Goal: Information Seeking & Learning: Check status

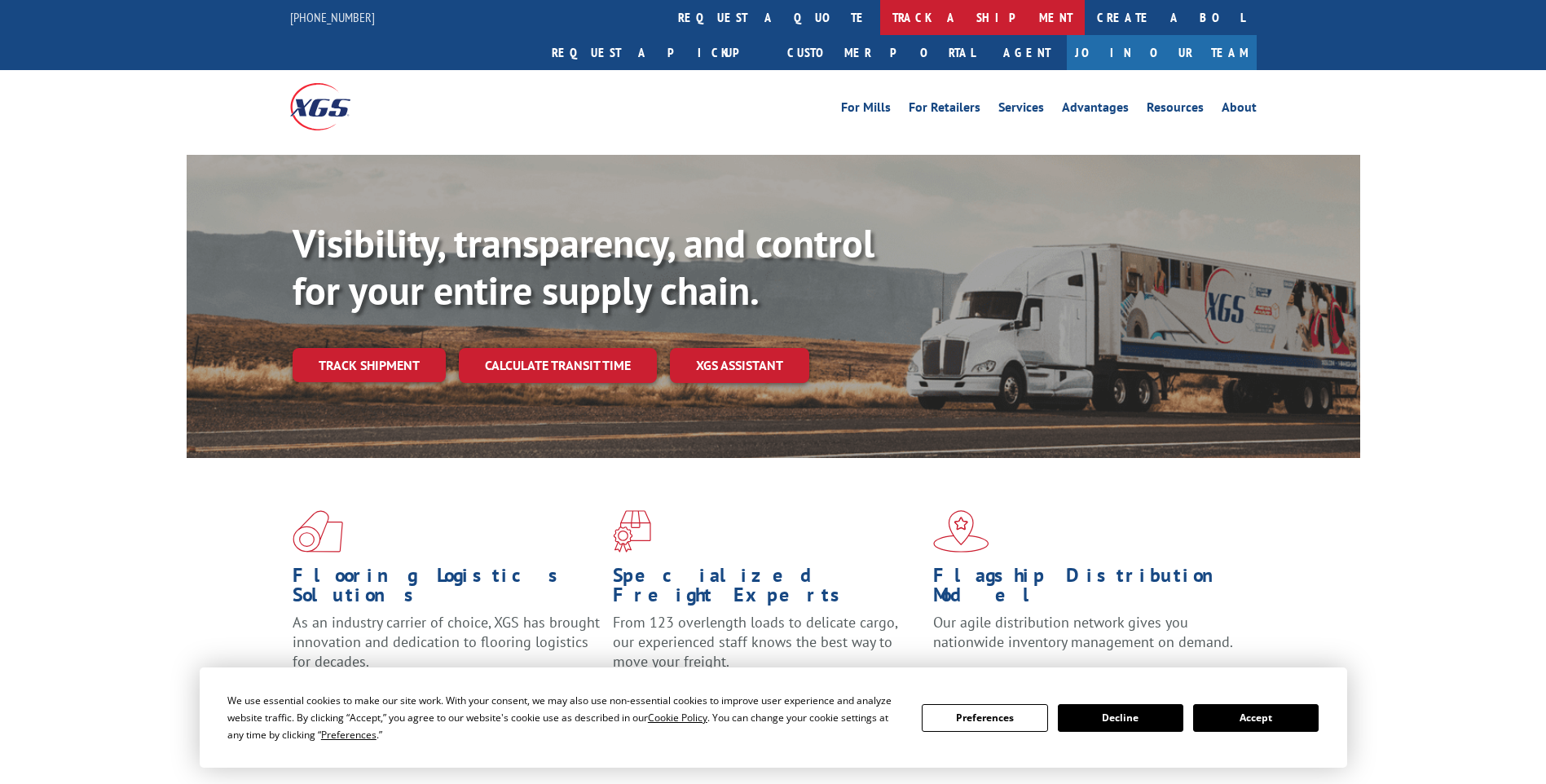
click at [880, 21] on link "track a shipment" at bounding box center [982, 17] width 204 height 35
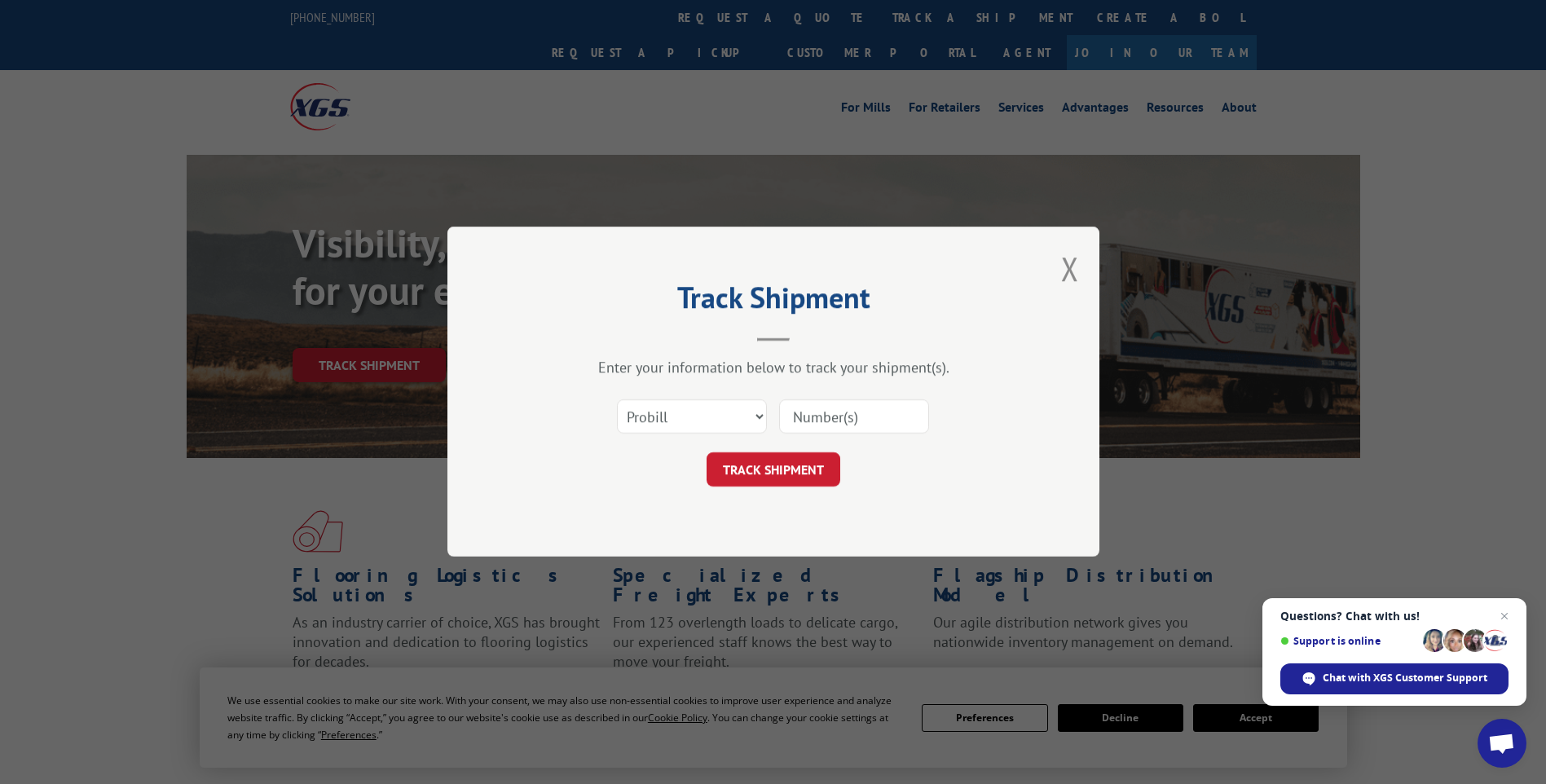
click at [804, 425] on input at bounding box center [854, 417] width 150 height 34
paste input "3375270"
type input "3375270"
click at [765, 470] on button "TRACK SHIPMENT" at bounding box center [773, 470] width 134 height 34
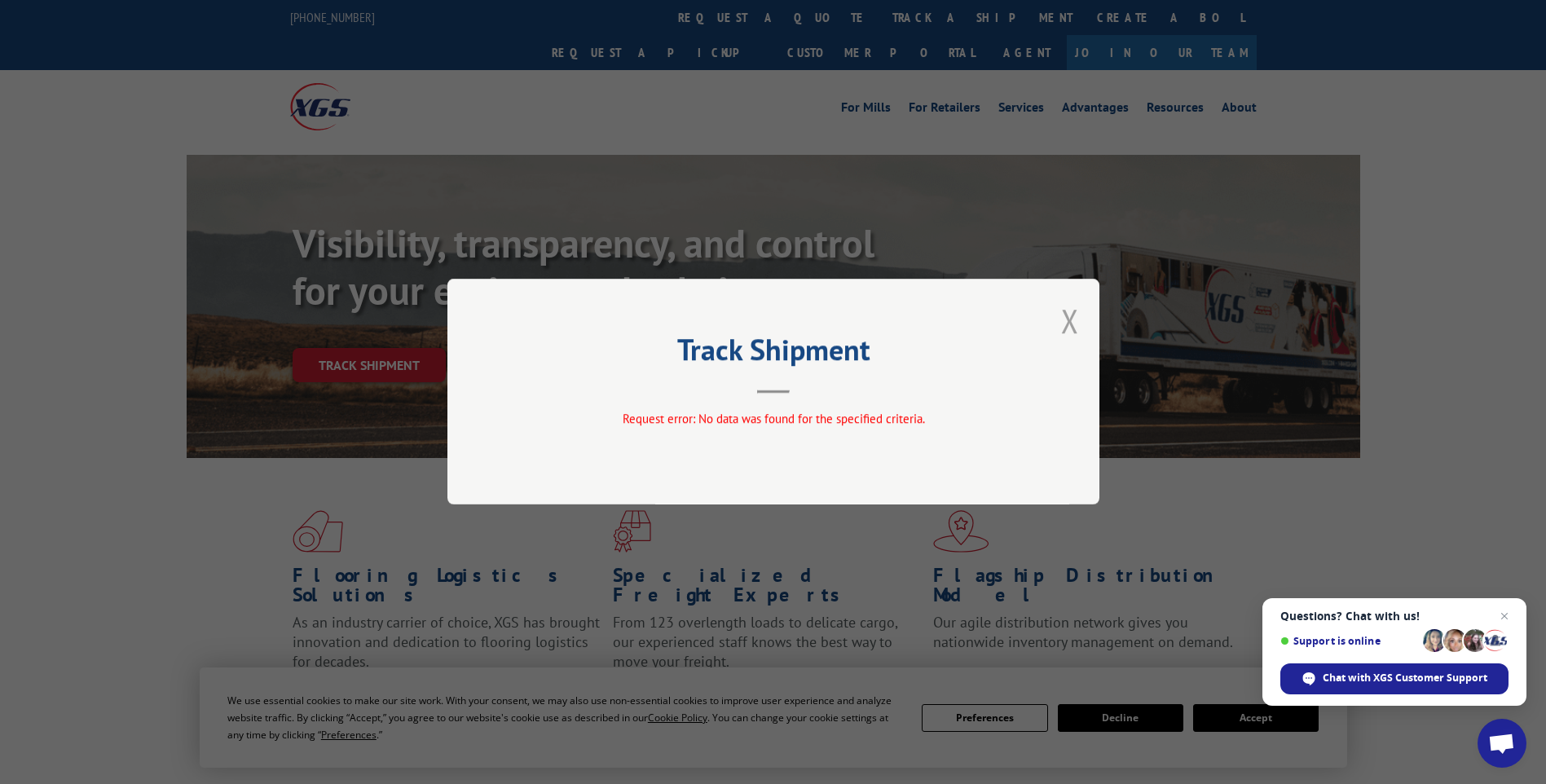
click at [1066, 305] on button "Close modal" at bounding box center [1070, 321] width 18 height 43
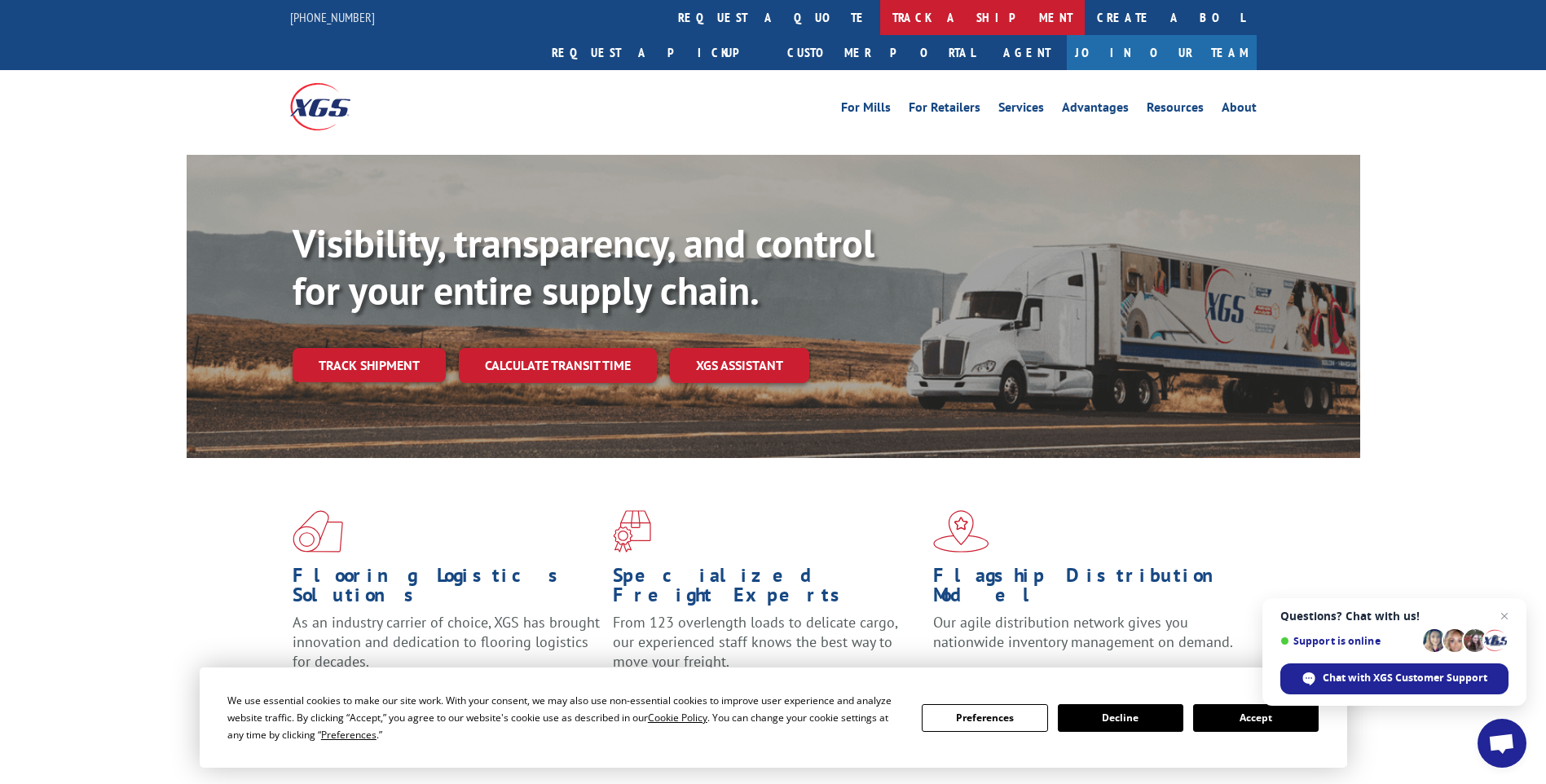
click at [880, 18] on link "track a shipment" at bounding box center [982, 17] width 204 height 35
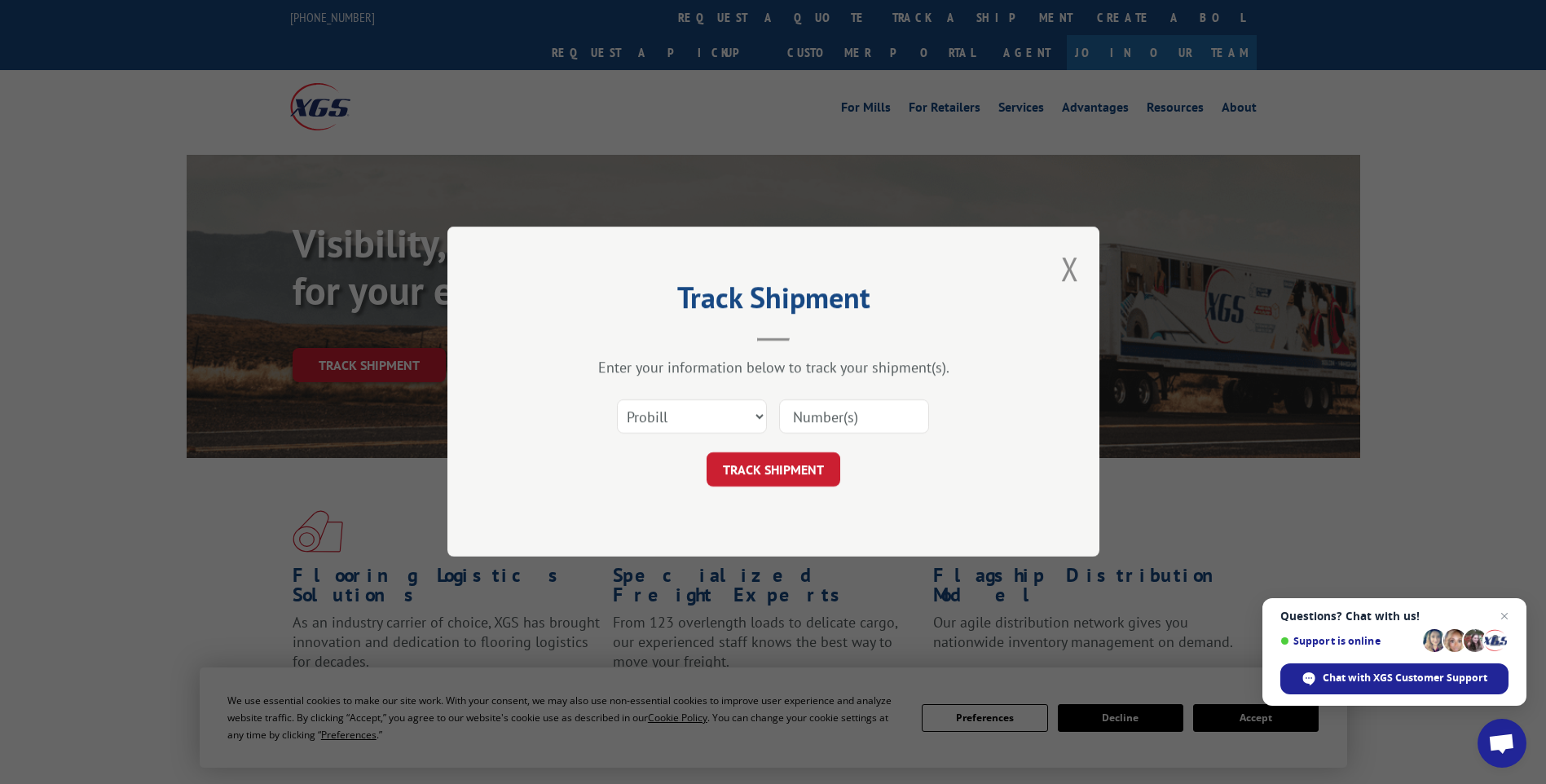
click at [685, 436] on div "Select category... Probill BOL PO" at bounding box center [773, 417] width 489 height 54
click at [684, 425] on select "Select category... Probill BOL PO" at bounding box center [692, 417] width 150 height 34
select select "bol"
click at [617, 400] on select "Select category... Probill BOL PO" at bounding box center [692, 417] width 150 height 34
click at [843, 418] on input at bounding box center [854, 417] width 150 height 34
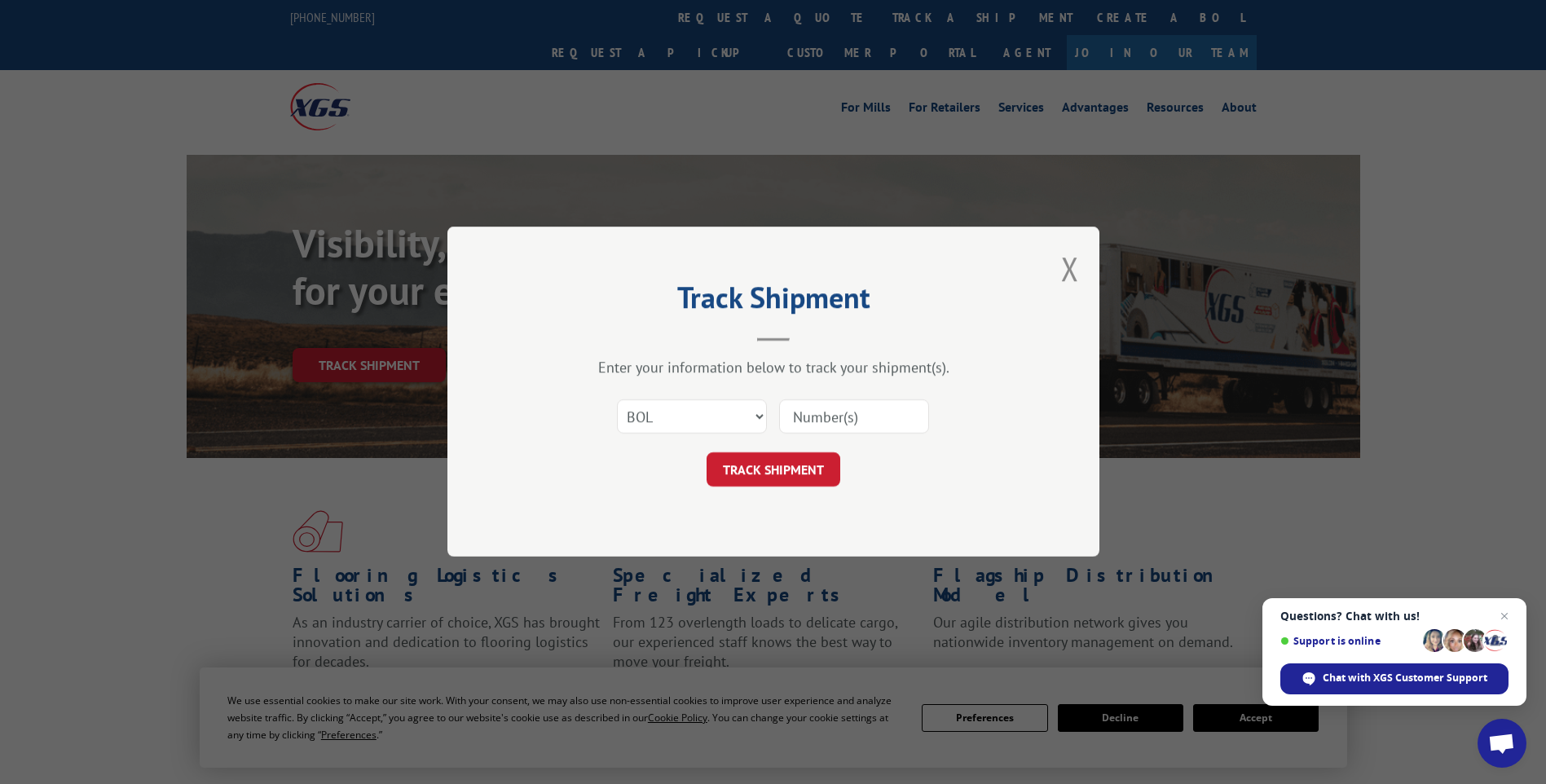
paste input "3375270"
type input "3375270"
click at [793, 471] on button "TRACK SHIPMENT" at bounding box center [773, 470] width 134 height 34
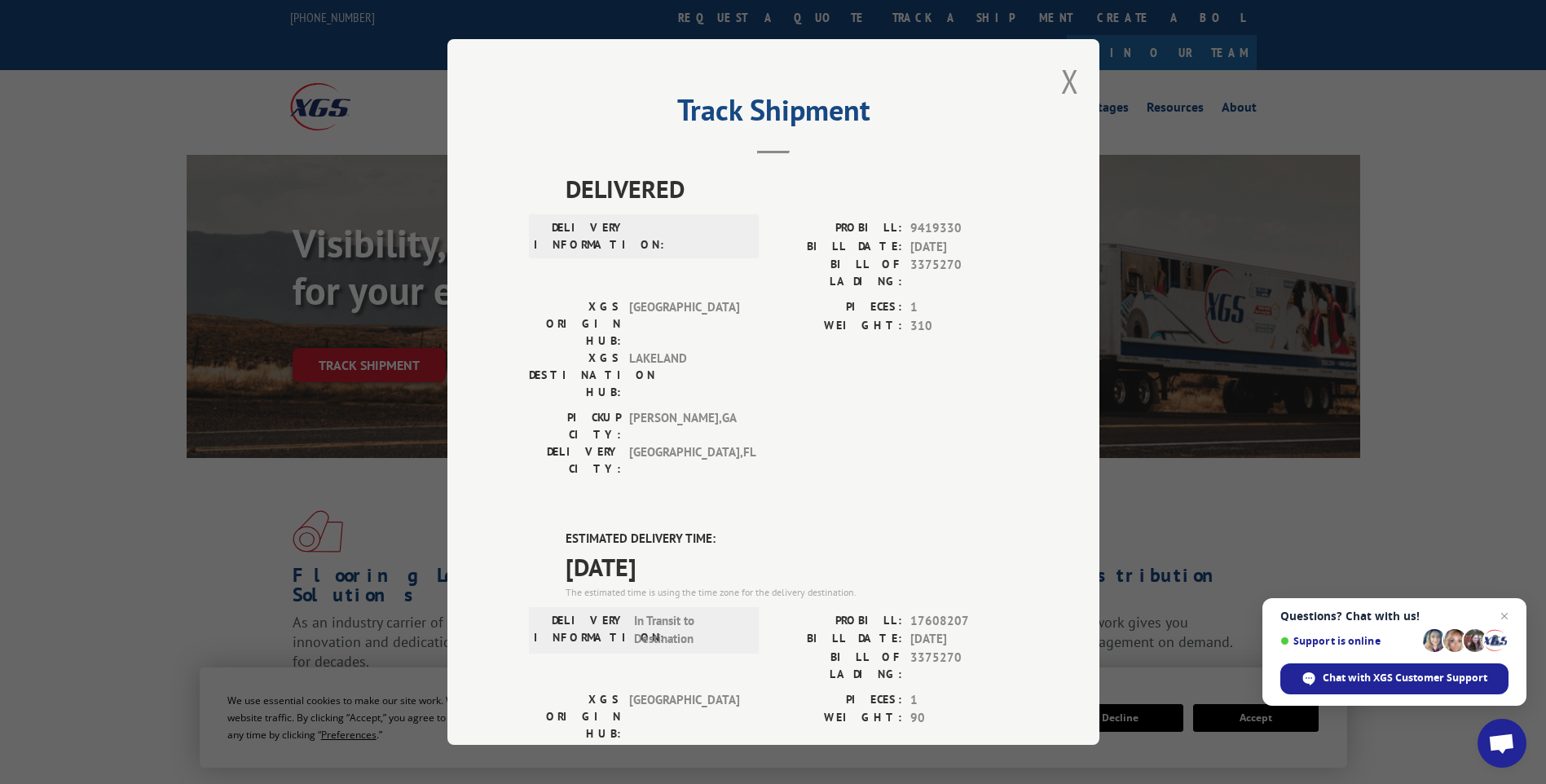
scroll to position [245, 0]
